Goal: Information Seeking & Learning: Understand process/instructions

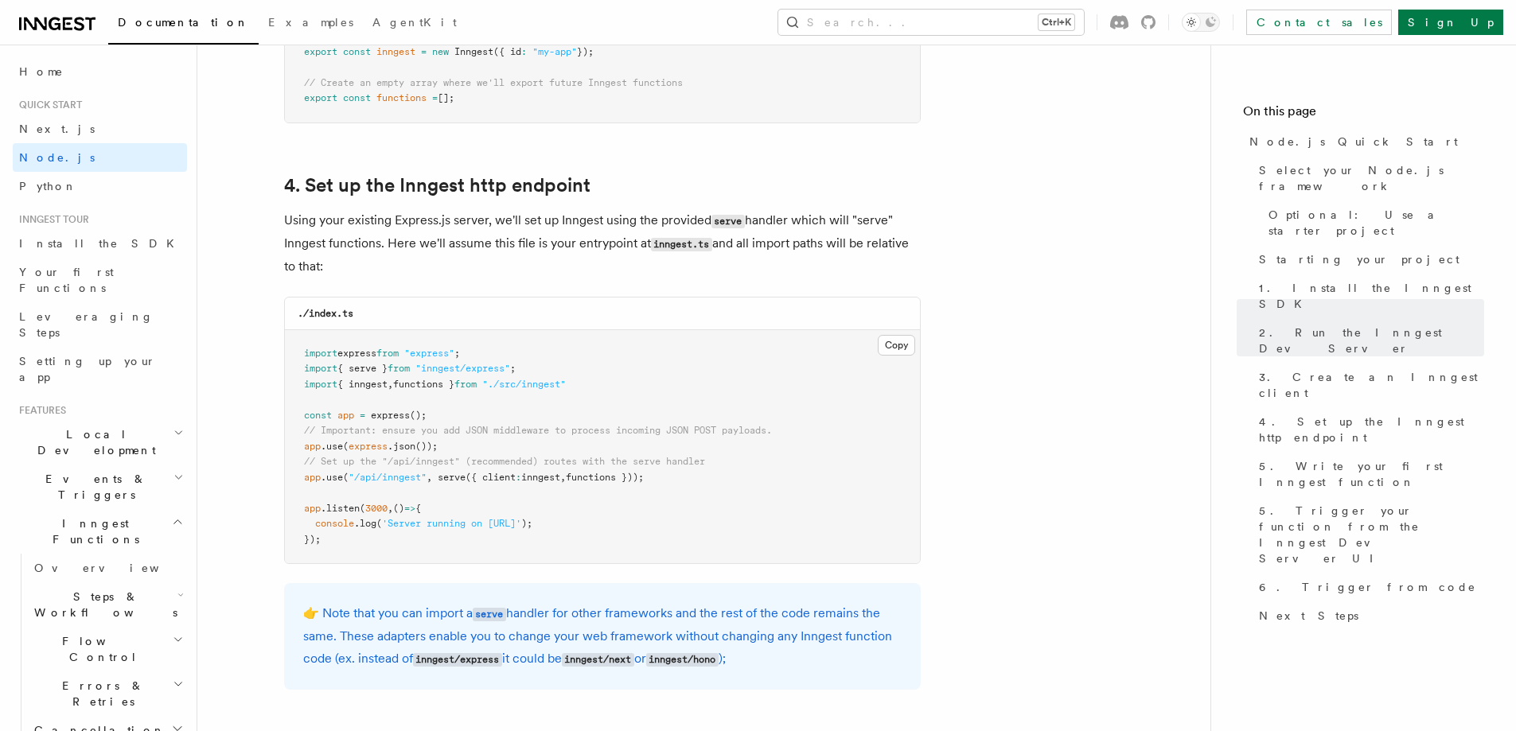
click at [474, 499] on pre "import express from "express" ; import { serve } from "inngest/express" ; impor…" at bounding box center [602, 447] width 635 height 234
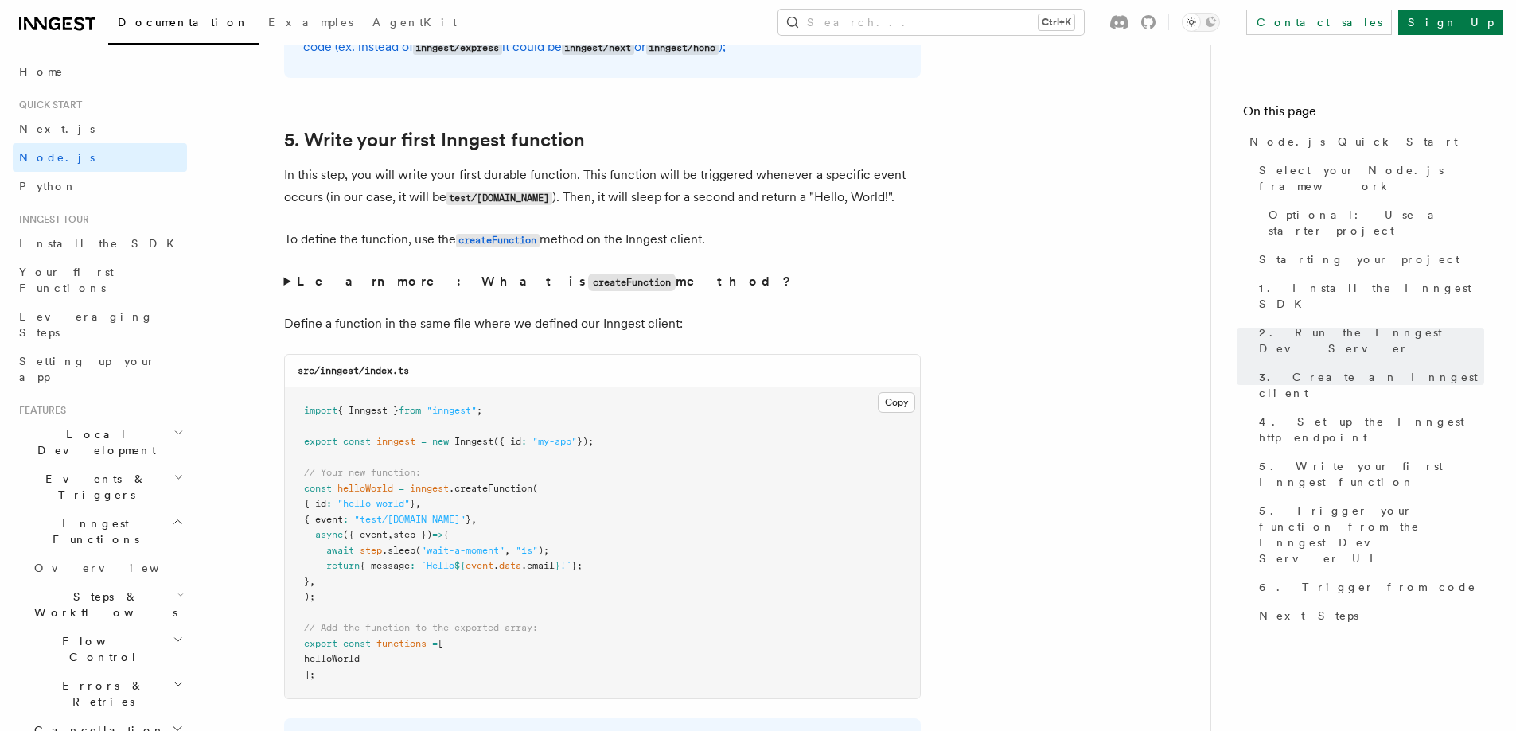
scroll to position [2944, 0]
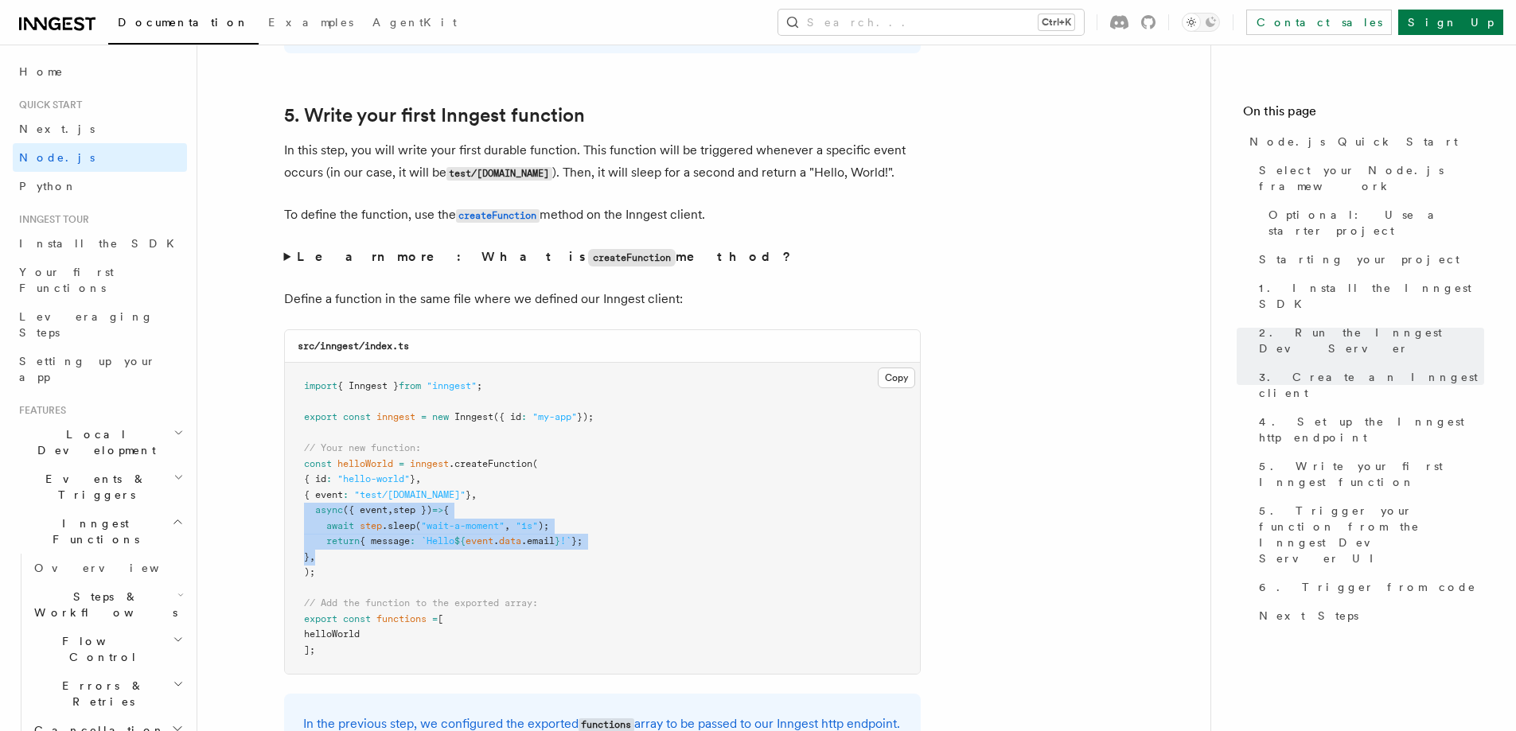
drag, startPoint x: 327, startPoint y: 561, endPoint x: 286, endPoint y: 514, distance: 62.6
click at [286, 514] on pre "import { Inngest } from "inngest" ; export const inngest = new Inngest ({ id : …" at bounding box center [602, 518] width 635 height 311
click at [506, 487] on pre "import { Inngest } from "inngest" ; export const inngest = new Inngest ({ id : …" at bounding box center [602, 518] width 635 height 311
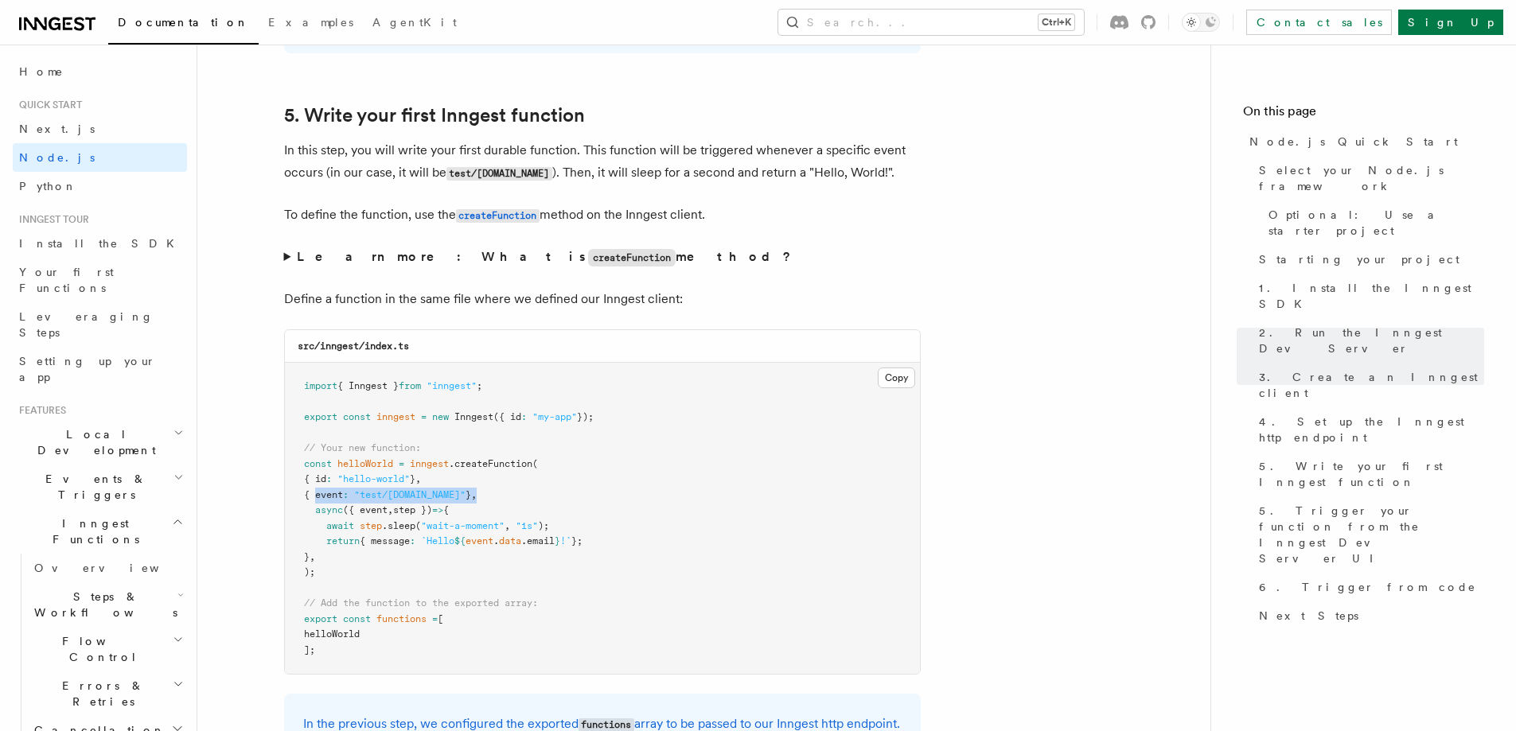
drag, startPoint x: 493, startPoint y: 493, endPoint x: 314, endPoint y: 493, distance: 179.0
click at [314, 493] on pre "import { Inngest } from "inngest" ; export const inngest = new Inngest ({ id : …" at bounding box center [602, 518] width 635 height 311
click at [464, 474] on pre "import { Inngest } from "inngest" ; export const inngest = new Inngest ({ id : …" at bounding box center [602, 518] width 635 height 311
drag, startPoint x: 447, startPoint y: 479, endPoint x: 304, endPoint y: 481, distance: 143.2
click at [304, 481] on pre "import { Inngest } from "inngest" ; export const inngest = new Inngest ({ id : …" at bounding box center [602, 518] width 635 height 311
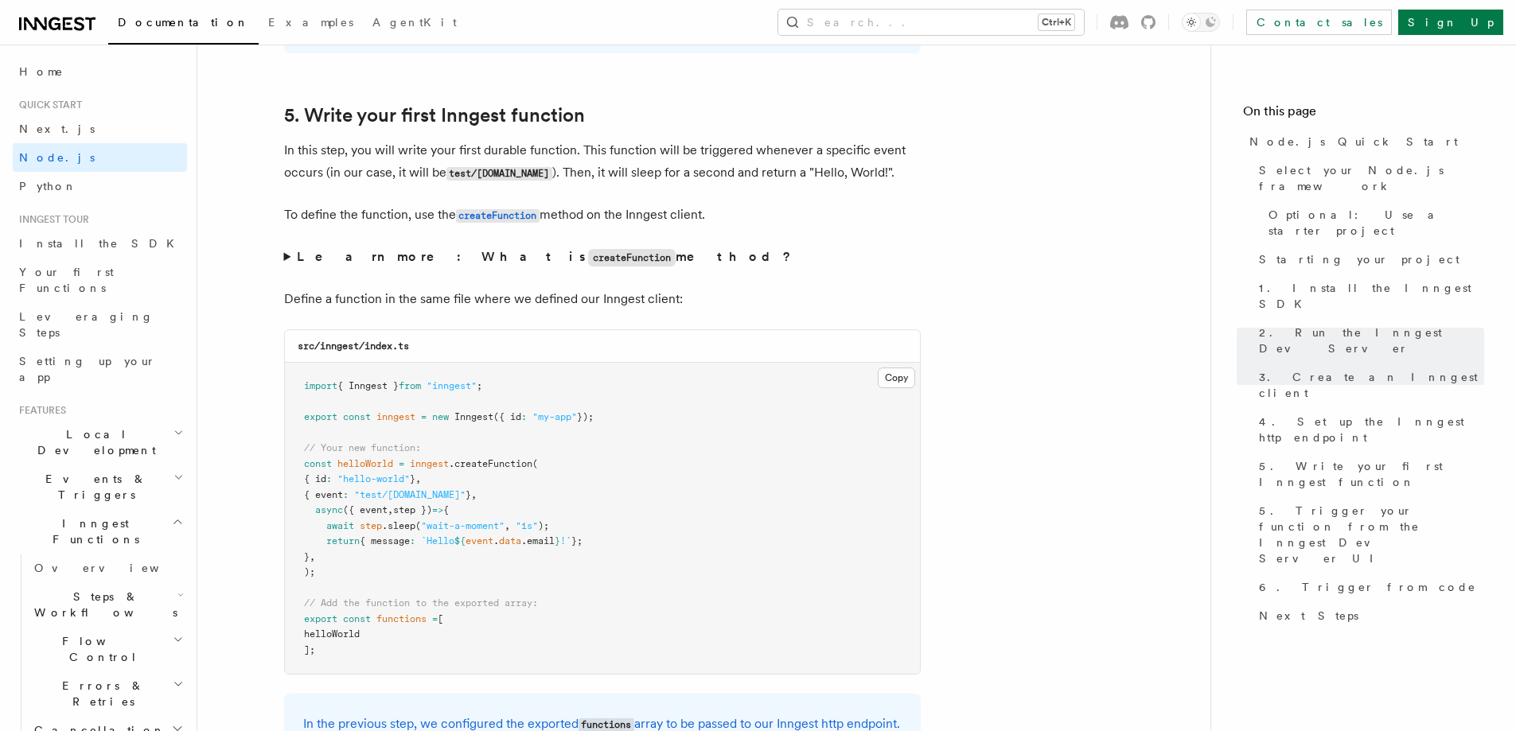
click at [522, 502] on pre "import { Inngest } from "inngest" ; export const inngest = new Inngest ({ id : …" at bounding box center [602, 518] width 635 height 311
click at [442, 480] on pre "import { Inngest } from "inngest" ; export const inngest = new Inngest ({ id : …" at bounding box center [602, 518] width 635 height 311
drag, startPoint x: 442, startPoint y: 480, endPoint x: 316, endPoint y: 483, distance: 125.8
click at [316, 483] on pre "import { Inngest } from "inngest" ; export const inngest = new Inngest ({ id : …" at bounding box center [602, 518] width 635 height 311
drag, startPoint x: 488, startPoint y: 506, endPoint x: 492, endPoint y: 497, distance: 10.3
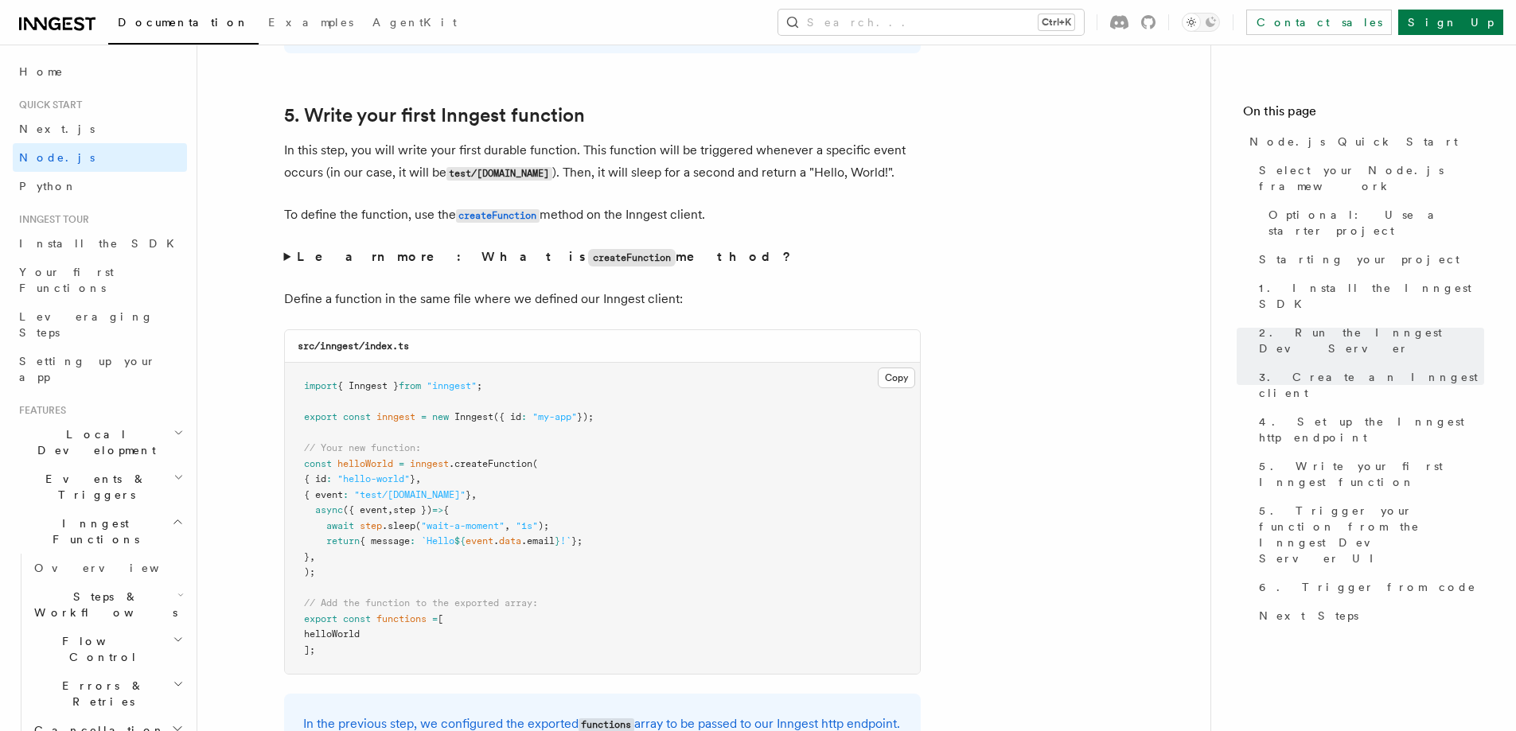
click at [488, 505] on pre "import { Inngest } from "inngest" ; export const inngest = new Inngest ({ id : …" at bounding box center [602, 518] width 635 height 311
drag, startPoint x: 484, startPoint y: 497, endPoint x: 287, endPoint y: 478, distance: 197.5
click at [287, 478] on pre "import { Inngest } from "inngest" ; export const inngest = new Inngest ({ id : …" at bounding box center [602, 518] width 635 height 311
copy code "{ id : "hello-world" } , { event : "test/[DOMAIN_NAME]" } ,"
click at [535, 497] on pre "import { Inngest } from "inngest" ; export const inngest = new Inngest ({ id : …" at bounding box center [602, 518] width 635 height 311
